Goal: Information Seeking & Learning: Learn about a topic

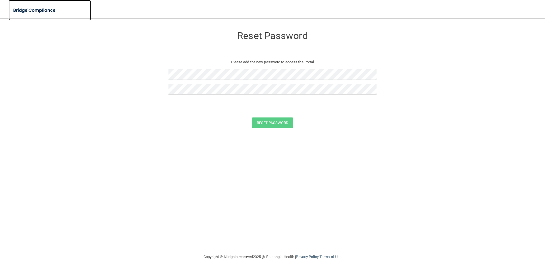
click at [38, 12] on img at bounding box center [35, 11] width 52 height 12
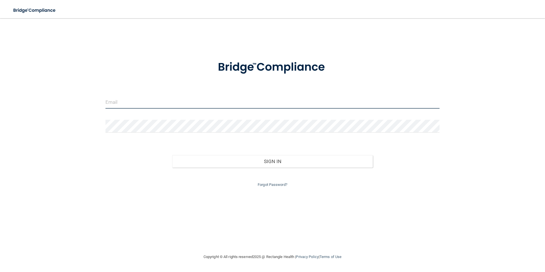
type input "[EMAIL_ADDRESS][DOMAIN_NAME]"
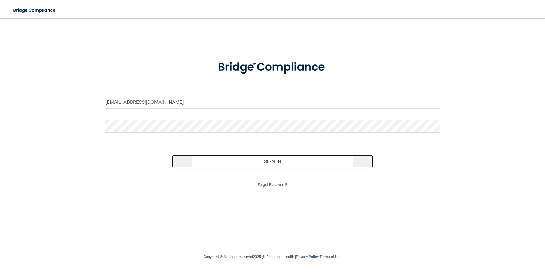
click at [283, 158] on button "Sign In" at bounding box center [272, 161] width 201 height 13
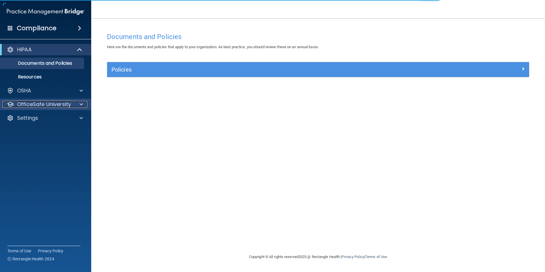
click at [76, 105] on div at bounding box center [80, 104] width 14 height 7
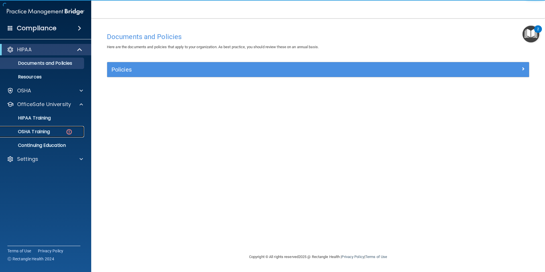
click at [46, 132] on p "OSHA Training" at bounding box center [27, 132] width 46 height 6
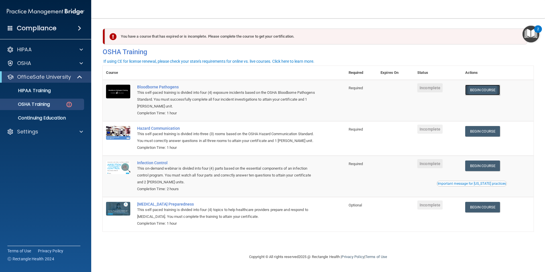
click at [496, 88] on link "Begin Course" at bounding box center [482, 90] width 35 height 11
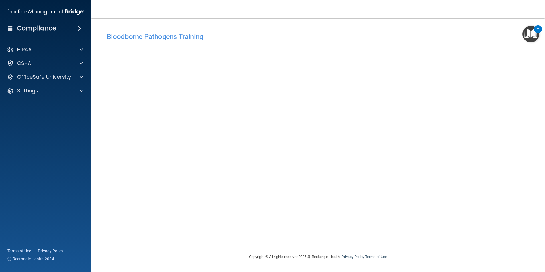
click at [451, 13] on nav "Toggle navigation [PERSON_NAME] [EMAIL_ADDRESS][DOMAIN_NAME] Manage My Enterpri…" at bounding box center [318, 9] width 454 height 18
click at [413, 29] on div "Bloodborne Pathogens Training This course doesn’t expire until . Are you sure y…" at bounding box center [318, 136] width 431 height 224
click at [411, 34] on h4 "Bloodborne Pathogens Training" at bounding box center [318, 36] width 422 height 7
click at [473, 37] on h4 "Bloodborne Pathogens Training" at bounding box center [318, 36] width 422 height 7
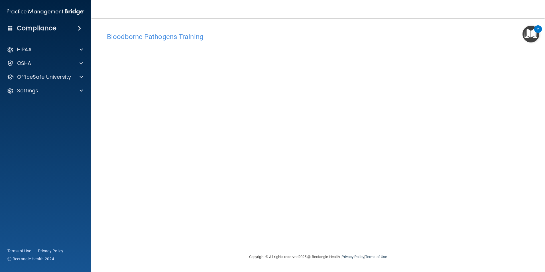
click at [466, 32] on div "Bloodborne Pathogens Training" at bounding box center [318, 37] width 431 height 14
click at [318, 26] on div "Bloodborne Pathogens Training This course doesn’t expire until . Are you sure y…" at bounding box center [318, 136] width 431 height 224
click at [213, 239] on div "Bloodborne Pathogens Training This course doesn’t expire until . Are you sure y…" at bounding box center [318, 142] width 431 height 224
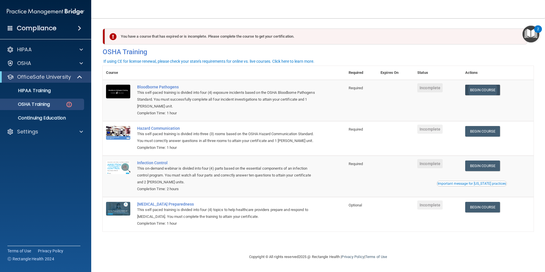
click at [482, 91] on link "Begin Course" at bounding box center [482, 90] width 35 height 11
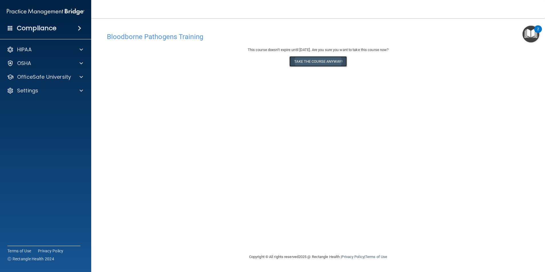
click at [319, 62] on button "Take the course anyway!" at bounding box center [317, 61] width 57 height 11
click at [342, 239] on div "Bloodborne Pathogens Training This course doesn’t expire until 08/28/2026. Are …" at bounding box center [318, 142] width 431 height 224
click at [295, 236] on div "Bloodborne Pathogens Training This course doesn’t expire until 08/28/2026. Are …" at bounding box center [318, 142] width 431 height 224
